Goal: Use online tool/utility: Use online tool/utility

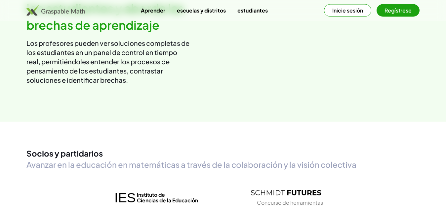
scroll to position [828, 0]
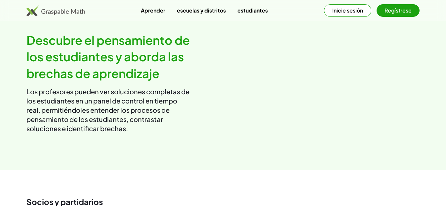
drag, startPoint x: 329, startPoint y: 113, endPoint x: 340, endPoint y: 110, distance: 11.3
click at [349, 14] on button "Inicie sesión" at bounding box center [347, 10] width 47 height 13
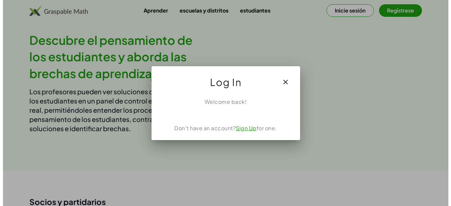
scroll to position [0, 0]
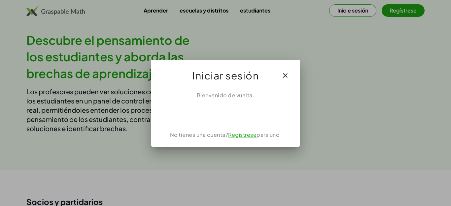
click at [244, 113] on div "Iniciar sesión con Google. Setier en una nueva pestaña." at bounding box center [226, 114] width 74 height 15
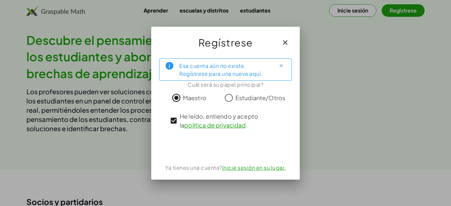
click at [238, 154] on div "Iniciar sesión con Google. Setier en una nueva pestaña." at bounding box center [225, 147] width 75 height 15
click at [237, 154] on div "Iniciar sesión con Google. Setier en una nueva pestaña." at bounding box center [225, 147] width 75 height 15
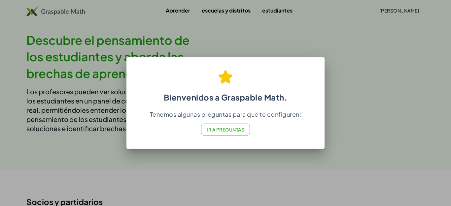
click at [229, 133] on span "Ir a preguntas" at bounding box center [226, 130] width 38 height 6
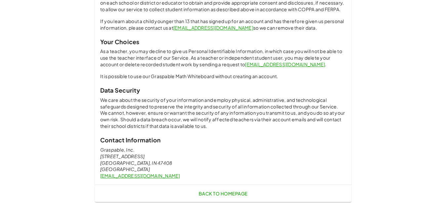
scroll to position [812, 0]
click at [244, 193] on span "Back to Homepage" at bounding box center [222, 194] width 49 height 6
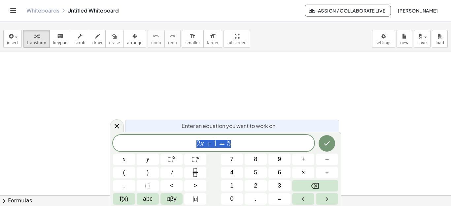
scroll to position [198, 0]
drag, startPoint x: 170, startPoint y: 68, endPoint x: 171, endPoint y: 82, distance: 13.9
click at [171, 82] on div at bounding box center [225, 70] width 451 height 433
drag, startPoint x: 183, startPoint y: 73, endPoint x: 192, endPoint y: 82, distance: 12.4
click at [192, 82] on body "Graspable Math Activities Get Started Activity Bank Assigned Work Classes White…" at bounding box center [225, 103] width 451 height 206
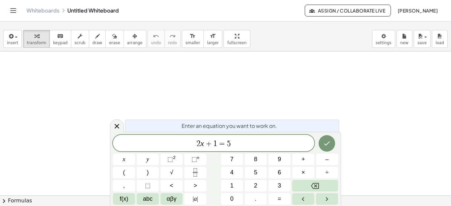
click at [235, 145] on span "2 x + 1 = 5" at bounding box center [213, 143] width 201 height 9
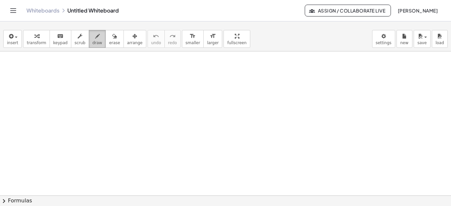
click at [95, 40] on icon "button" at bounding box center [97, 36] width 5 height 8
drag, startPoint x: 116, startPoint y: 68, endPoint x: 116, endPoint y: 84, distance: 15.2
click at [116, 84] on div at bounding box center [225, 70] width 451 height 433
drag, startPoint x: 129, startPoint y: 73, endPoint x: 131, endPoint y: 80, distance: 7.3
click at [131, 80] on div at bounding box center [225, 70] width 451 height 433
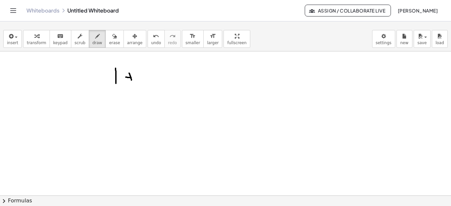
drag, startPoint x: 126, startPoint y: 77, endPoint x: 134, endPoint y: 78, distance: 8.3
click at [134, 78] on div at bounding box center [225, 70] width 451 height 433
drag, startPoint x: 144, startPoint y: 70, endPoint x: 145, endPoint y: 82, distance: 12.6
click at [145, 82] on div at bounding box center [225, 70] width 451 height 433
drag, startPoint x: 169, startPoint y: 73, endPoint x: 171, endPoint y: 82, distance: 9.7
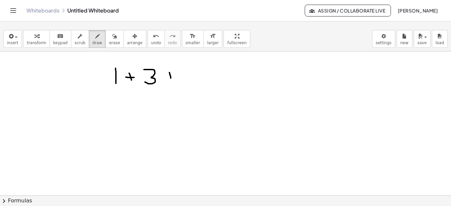
click at [171, 82] on div at bounding box center [225, 70] width 451 height 433
drag, startPoint x: 166, startPoint y: 78, endPoint x: 176, endPoint y: 78, distance: 9.9
click at [176, 78] on div at bounding box center [225, 70] width 451 height 433
drag, startPoint x: 190, startPoint y: 69, endPoint x: 191, endPoint y: 85, distance: 15.9
click at [191, 85] on div at bounding box center [225, 70] width 451 height 433
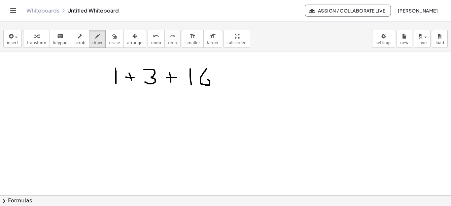
drag, startPoint x: 206, startPoint y: 69, endPoint x: 202, endPoint y: 79, distance: 10.8
click at [202, 79] on div at bounding box center [225, 70] width 451 height 433
drag, startPoint x: 222, startPoint y: 76, endPoint x: 227, endPoint y: 75, distance: 4.4
click at [227, 75] on div at bounding box center [225, 70] width 451 height 433
drag, startPoint x: 221, startPoint y: 79, endPoint x: 227, endPoint y: 79, distance: 5.6
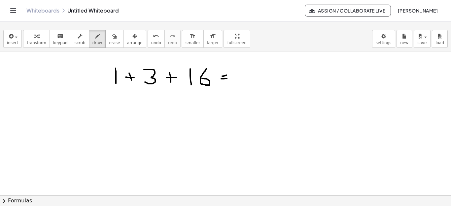
click at [227, 79] on div at bounding box center [225, 70] width 451 height 433
click at [246, 74] on div at bounding box center [225, 70] width 451 height 433
drag, startPoint x: 246, startPoint y: 72, endPoint x: 263, endPoint y: 82, distance: 19.8
click at [263, 82] on div at bounding box center [225, 70] width 451 height 433
drag, startPoint x: 260, startPoint y: 73, endPoint x: 252, endPoint y: 81, distance: 11.7
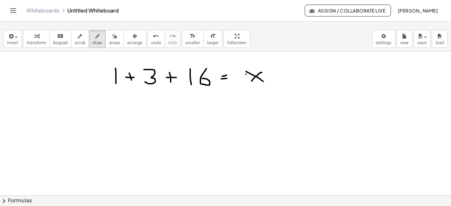
click at [252, 81] on div at bounding box center [225, 70] width 451 height 433
click at [11, 41] on span "insert" at bounding box center [12, 43] width 11 height 5
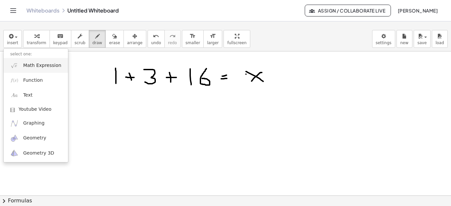
click at [43, 70] on link "Math Expression" at bounding box center [36, 65] width 64 height 15
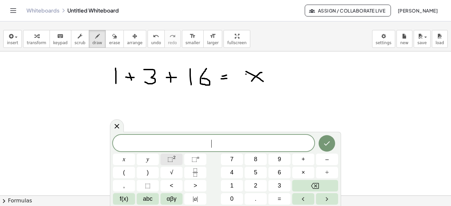
click at [175, 161] on span "⬚ 2" at bounding box center [171, 159] width 8 height 9
click at [126, 163] on button "x" at bounding box center [124, 160] width 22 height 12
click at [210, 142] on span "2" at bounding box center [212, 140] width 4 height 7
click at [124, 162] on span "x" at bounding box center [124, 159] width 3 height 9
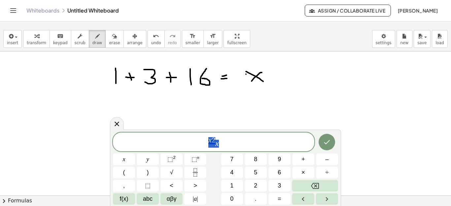
drag, startPoint x: 203, startPoint y: 143, endPoint x: 228, endPoint y: 143, distance: 24.8
click at [228, 143] on span "x 2 x" at bounding box center [213, 143] width 201 height 12
click at [123, 161] on button "x" at bounding box center [124, 160] width 22 height 12
click at [174, 159] on sup "2" at bounding box center [174, 157] width 3 height 5
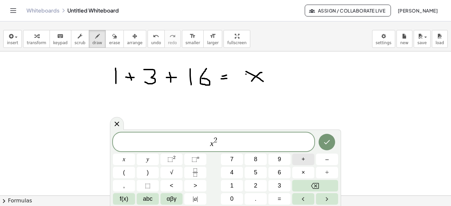
click at [303, 161] on span "+" at bounding box center [304, 159] width 4 height 9
click at [259, 161] on button "8" at bounding box center [256, 160] width 22 height 12
click at [280, 200] on span "=" at bounding box center [280, 199] width 4 height 9
click at [232, 196] on span "0" at bounding box center [231, 199] width 3 height 9
click at [331, 144] on icon "Done" at bounding box center [327, 142] width 8 height 8
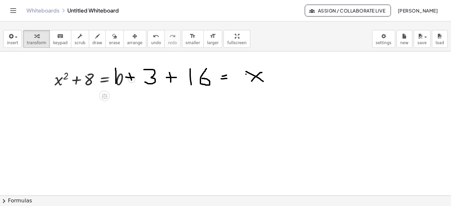
click at [115, 78] on div at bounding box center [94, 79] width 87 height 22
